Goal: Find specific page/section: Find specific page/section

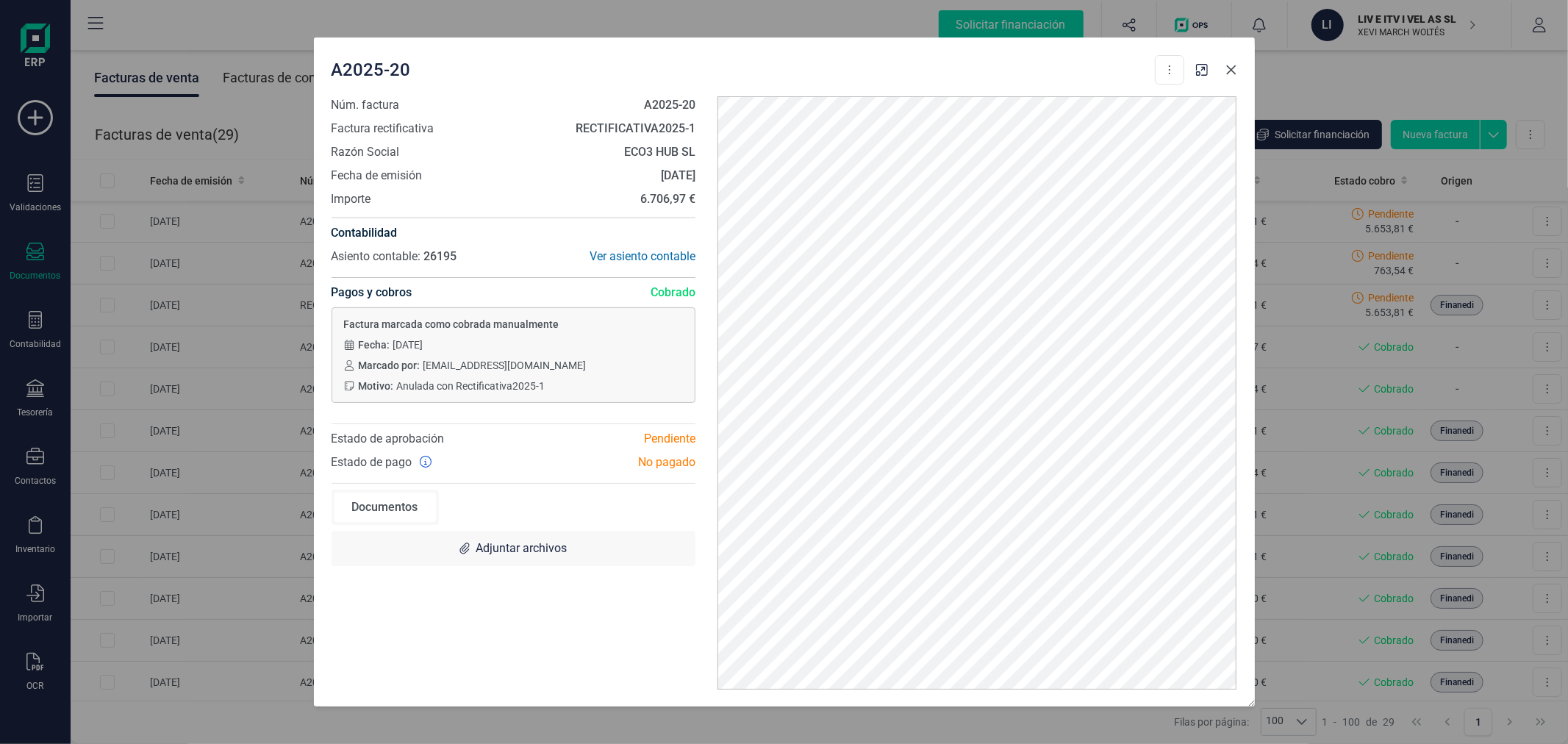
click at [1232, 64] on icon "button" at bounding box center [1231, 70] width 12 height 12
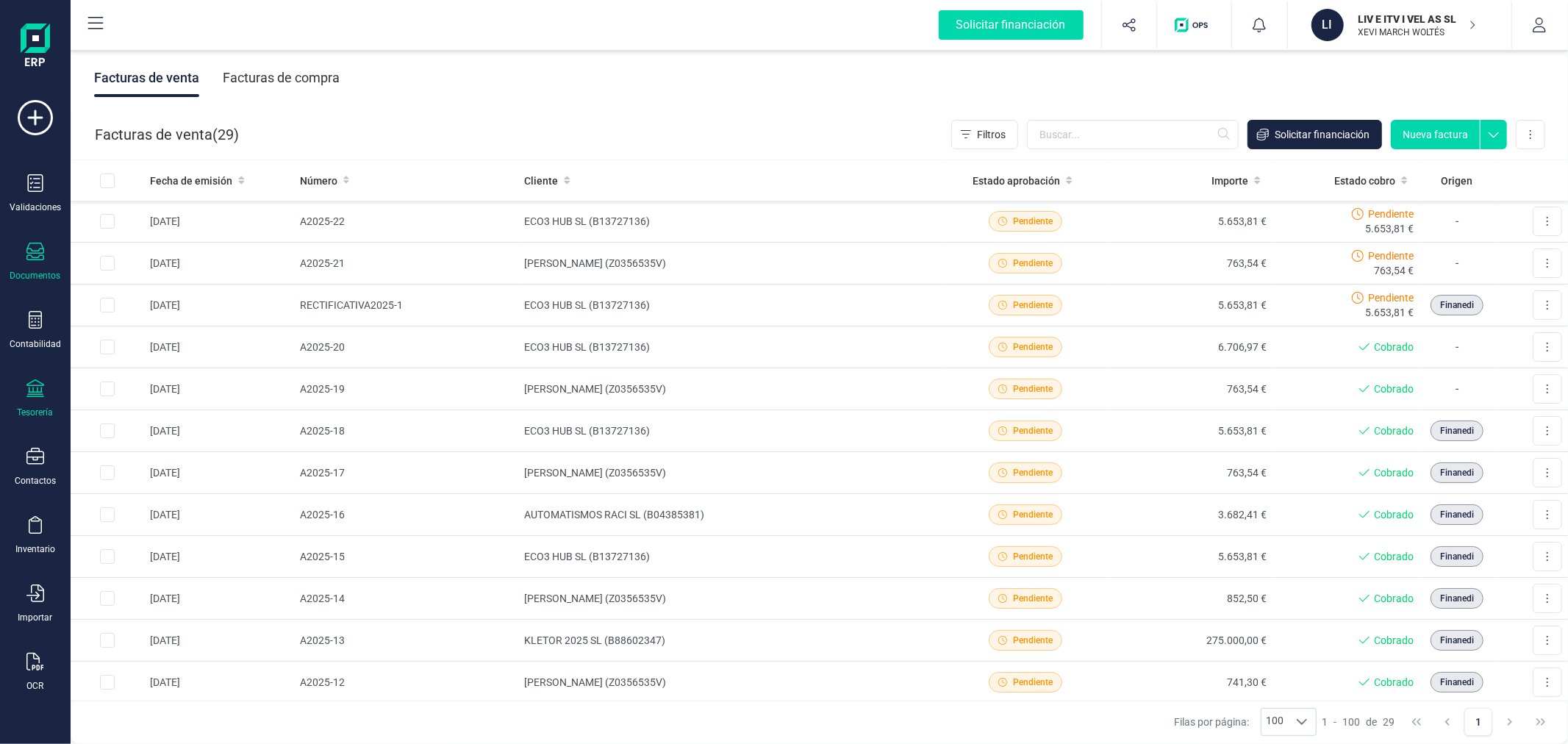
click at [44, 397] on div "Tesorería" at bounding box center [35, 399] width 59 height 39
click at [176, 260] on span "Cuentas bancarias" at bounding box center [179, 251] width 129 height 17
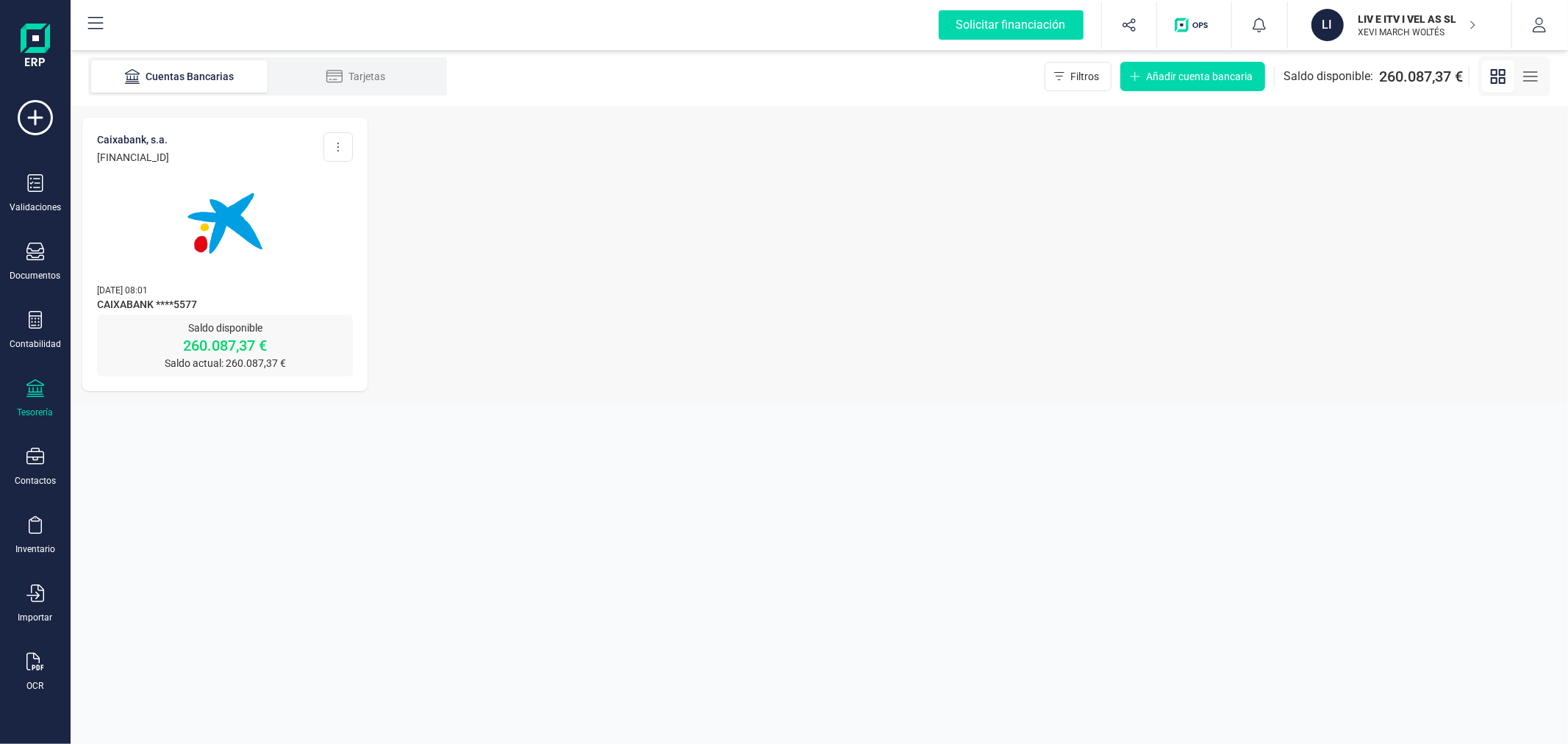
click at [175, 199] on img at bounding box center [225, 224] width 124 height 124
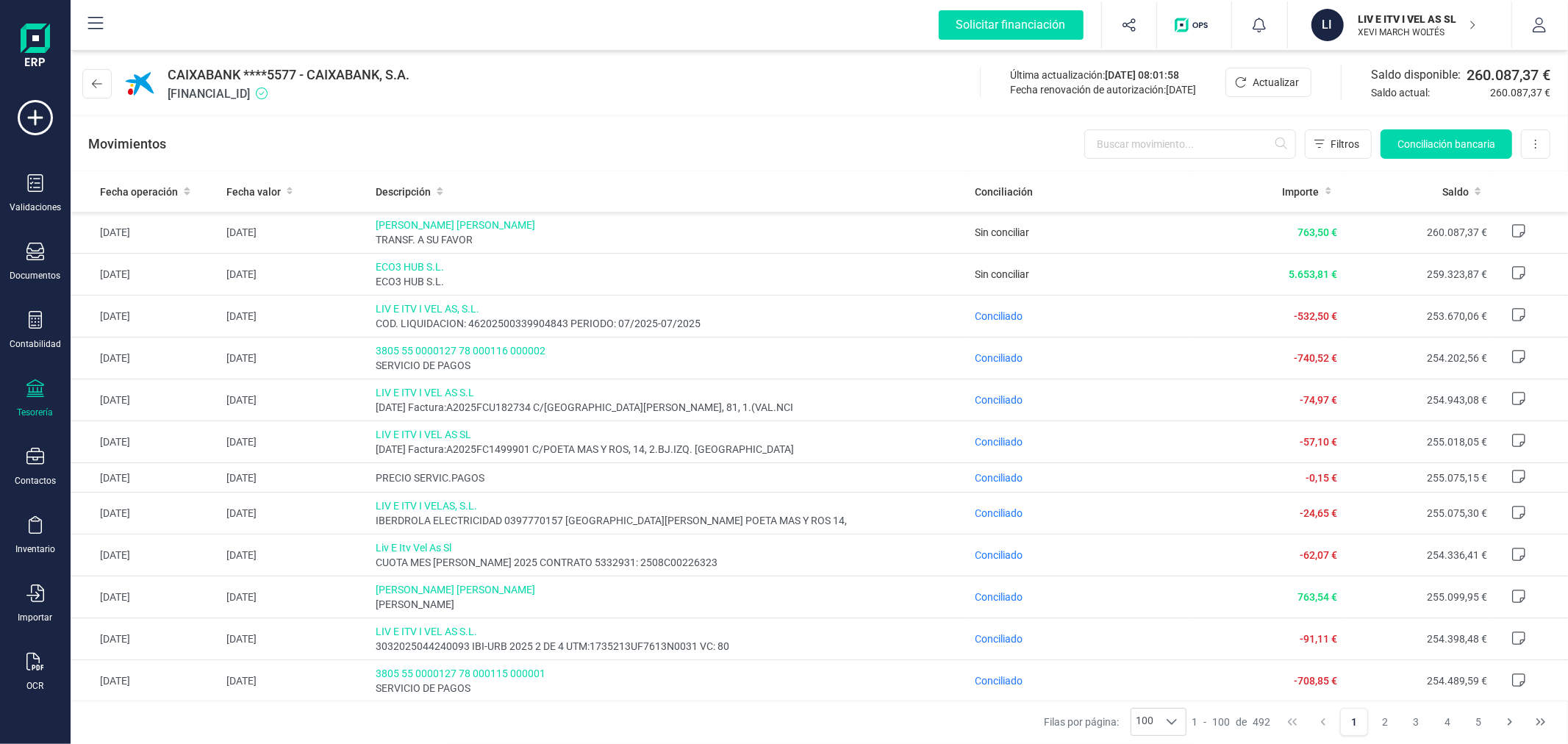
click at [1389, 10] on div "LIV E ITV I VEL AS SL XEVI MARCH WOLTÉS" at bounding box center [1409, 25] width 113 height 33
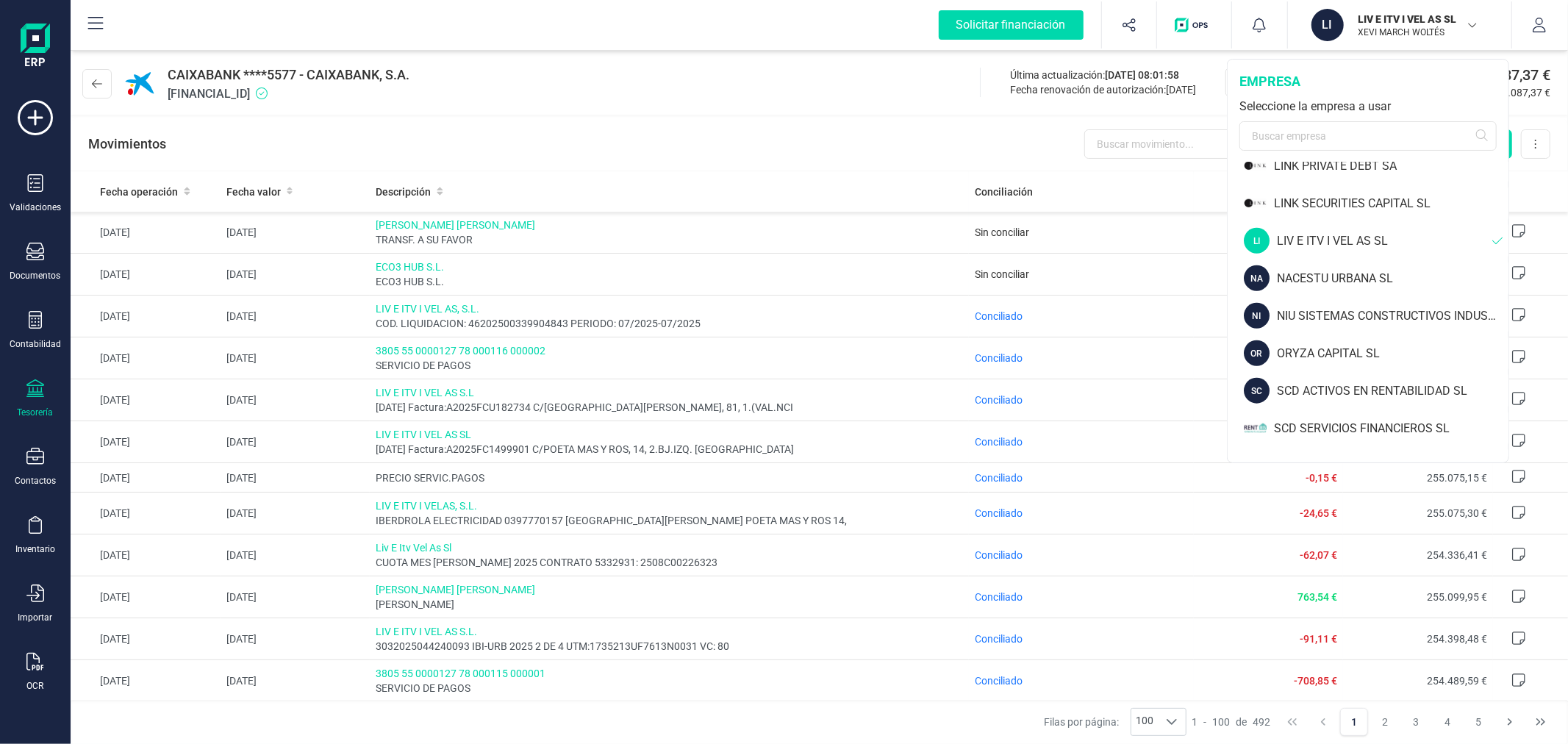
scroll to position [1143, 0]
click at [1296, 270] on div "NACESTU URBANA SL" at bounding box center [1393, 276] width 232 height 17
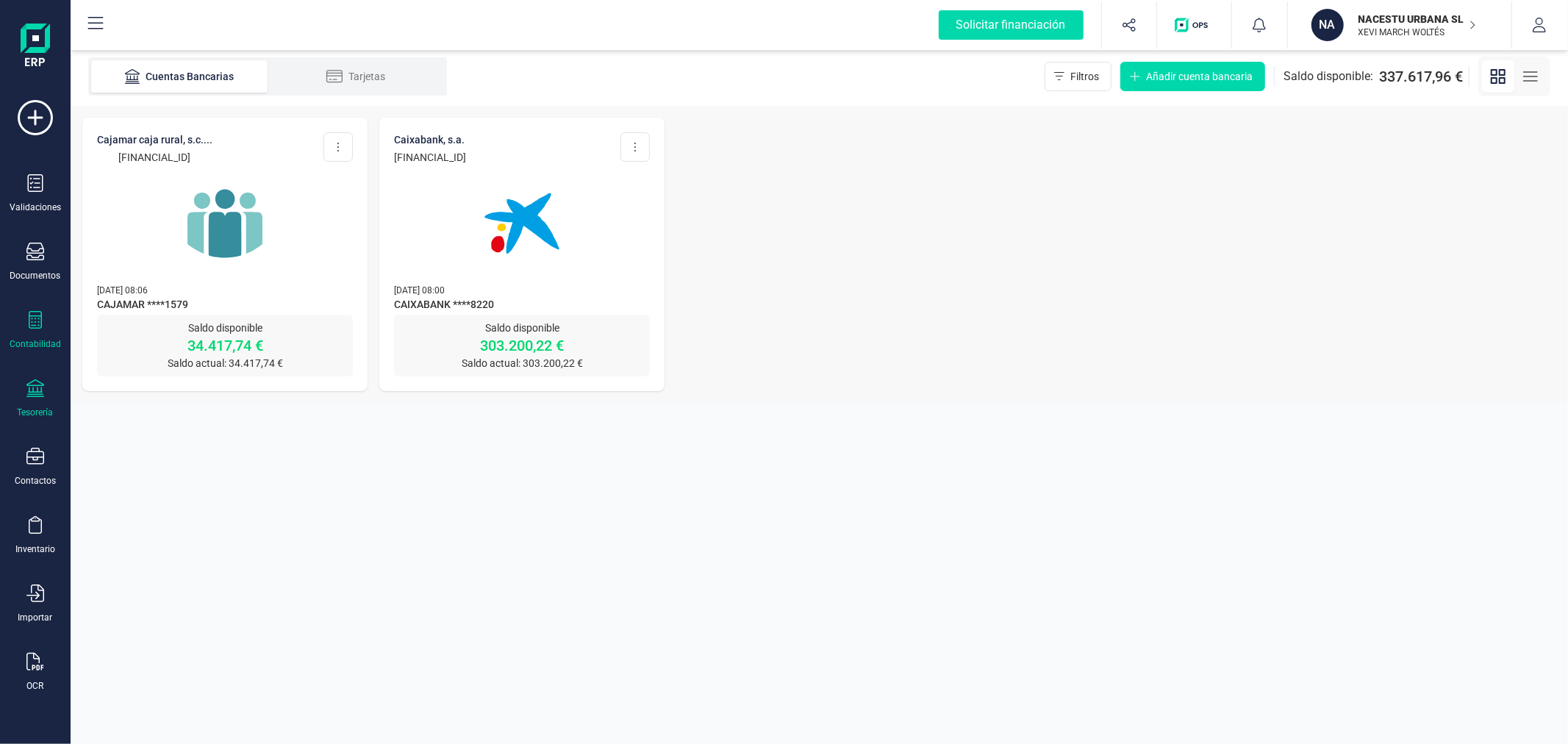
click at [33, 326] on icon at bounding box center [35, 320] width 13 height 17
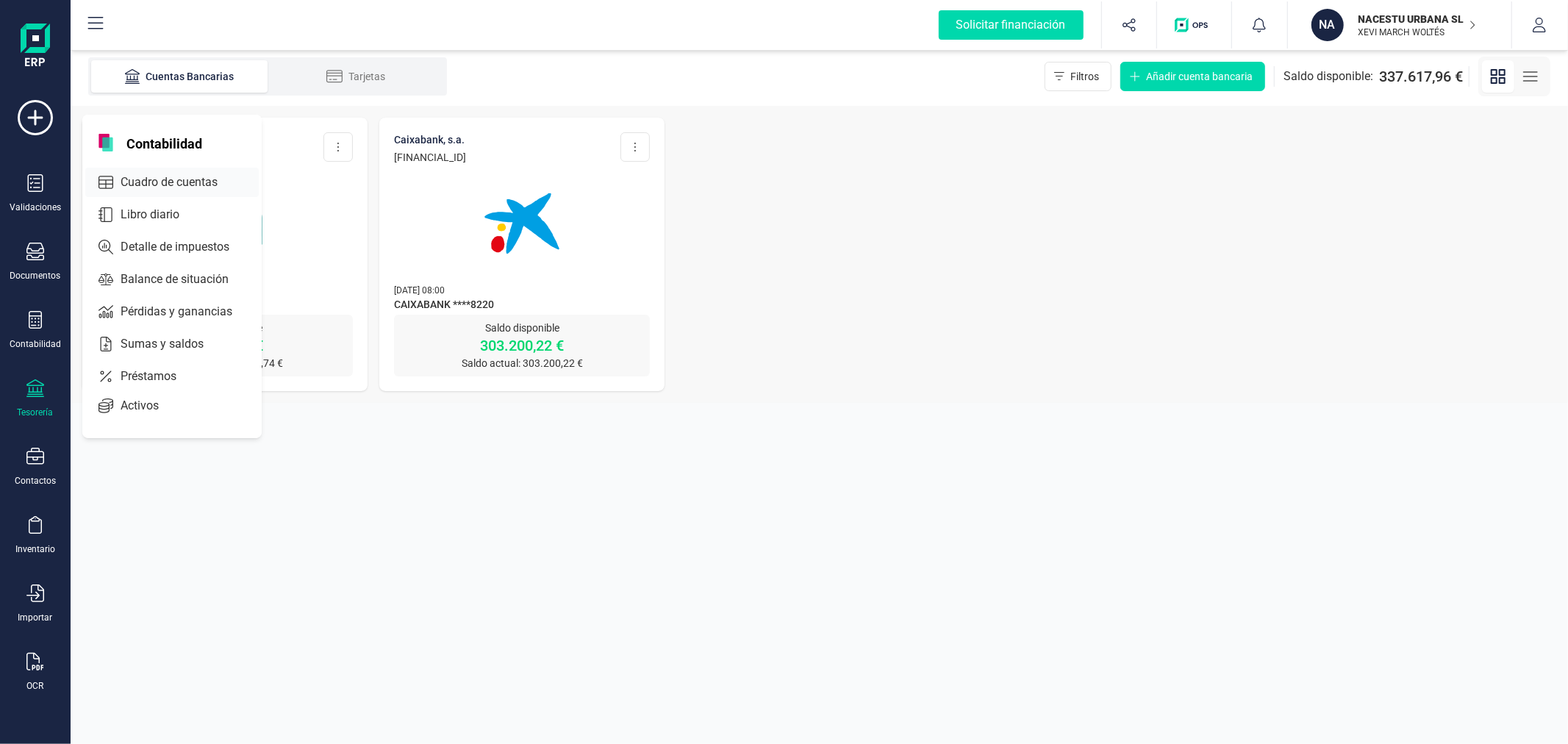
click at [173, 179] on span "Cuadro de cuentas" at bounding box center [179, 183] width 129 height 17
